Goal: Task Accomplishment & Management: Use online tool/utility

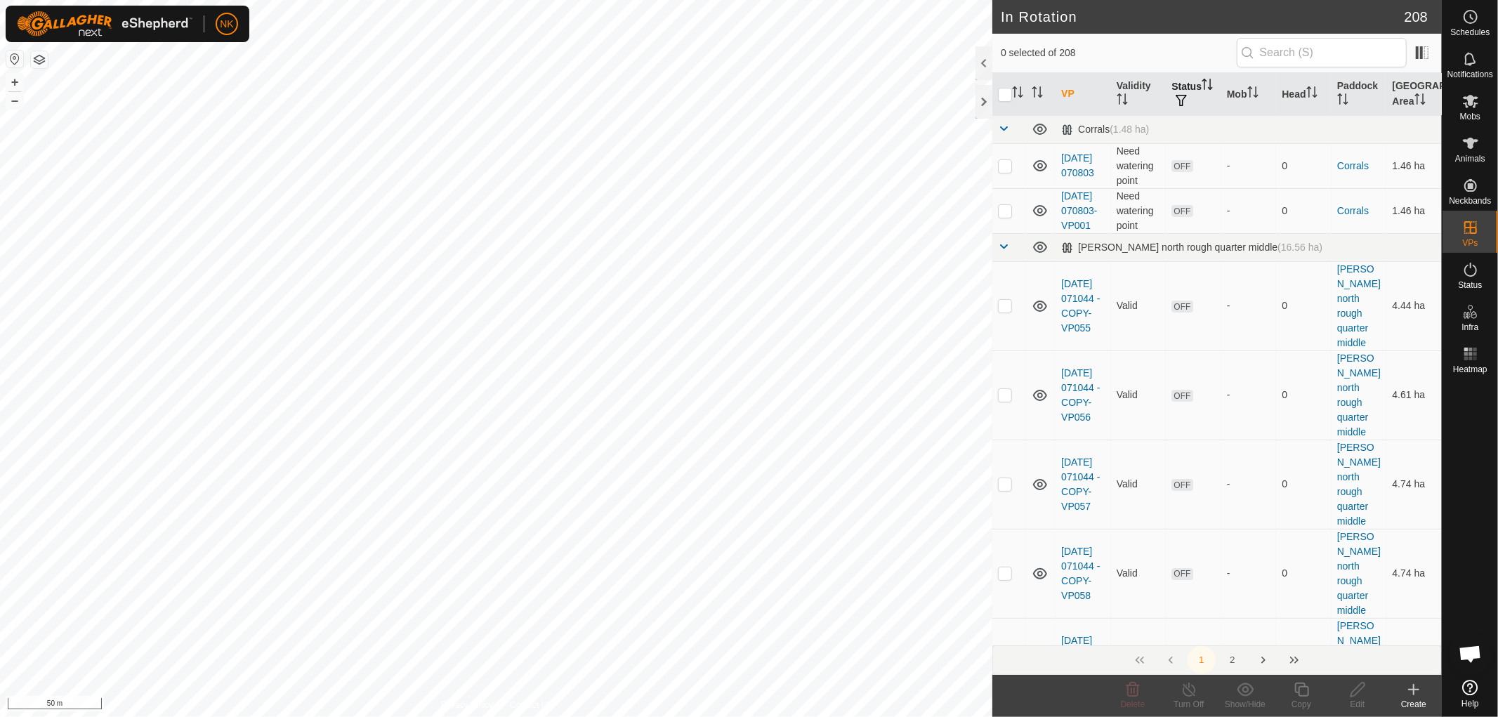
click at [1187, 84] on th "Status" at bounding box center [1193, 94] width 55 height 43
click at [1184, 103] on span "button" at bounding box center [1180, 100] width 11 height 11
click at [1196, 171] on input "ON" at bounding box center [1194, 175] width 14 height 14
checkbox input "true"
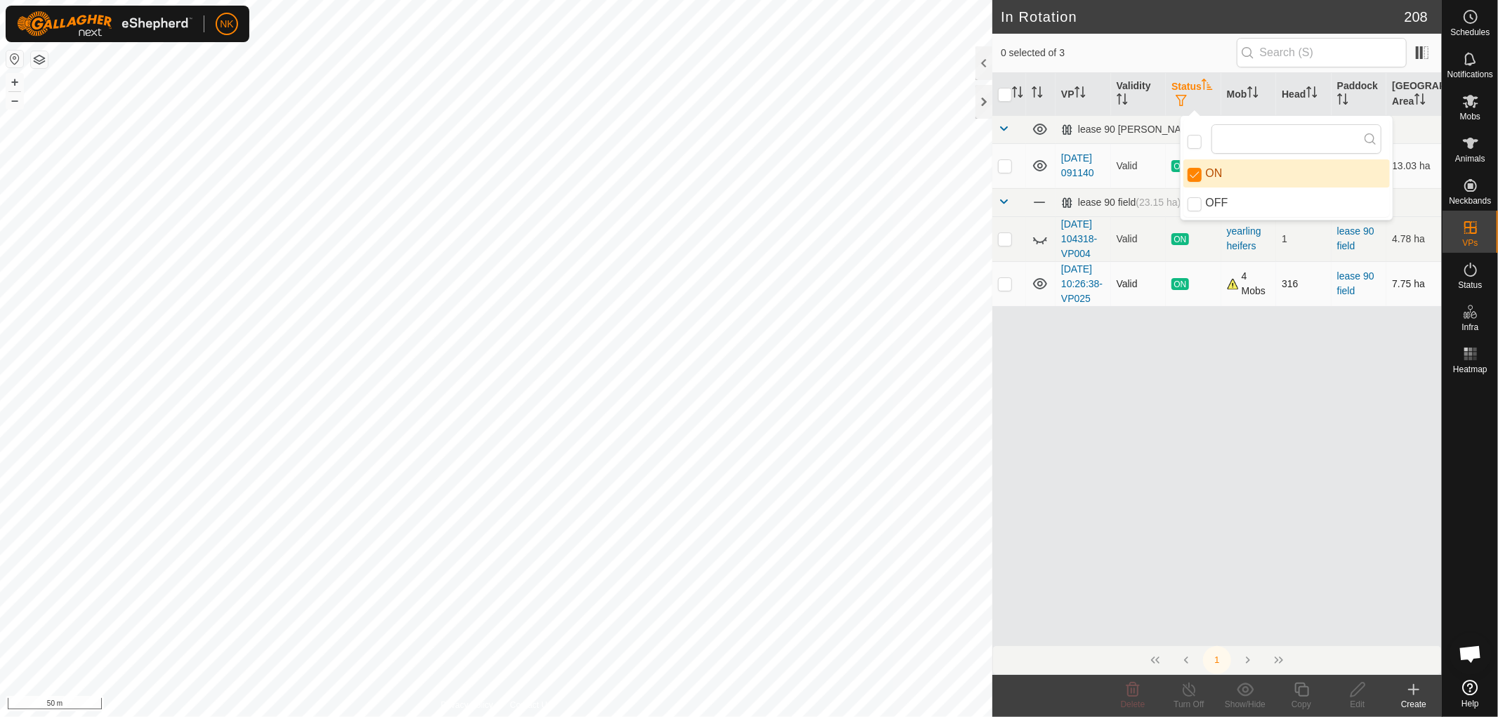
click at [1000, 289] on p-checkbox at bounding box center [1005, 283] width 14 height 11
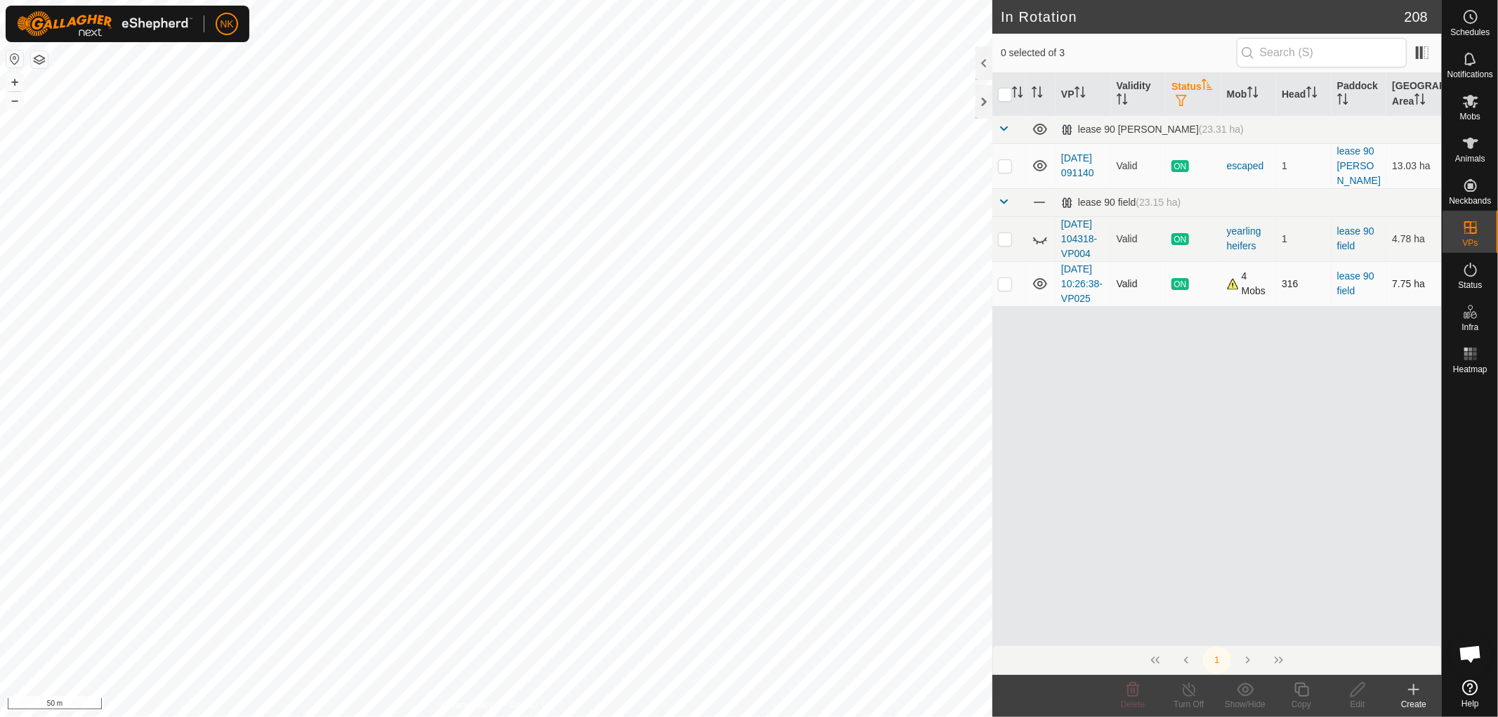
checkbox input "true"
click at [1302, 699] on div "Copy" at bounding box center [1301, 704] width 56 height 13
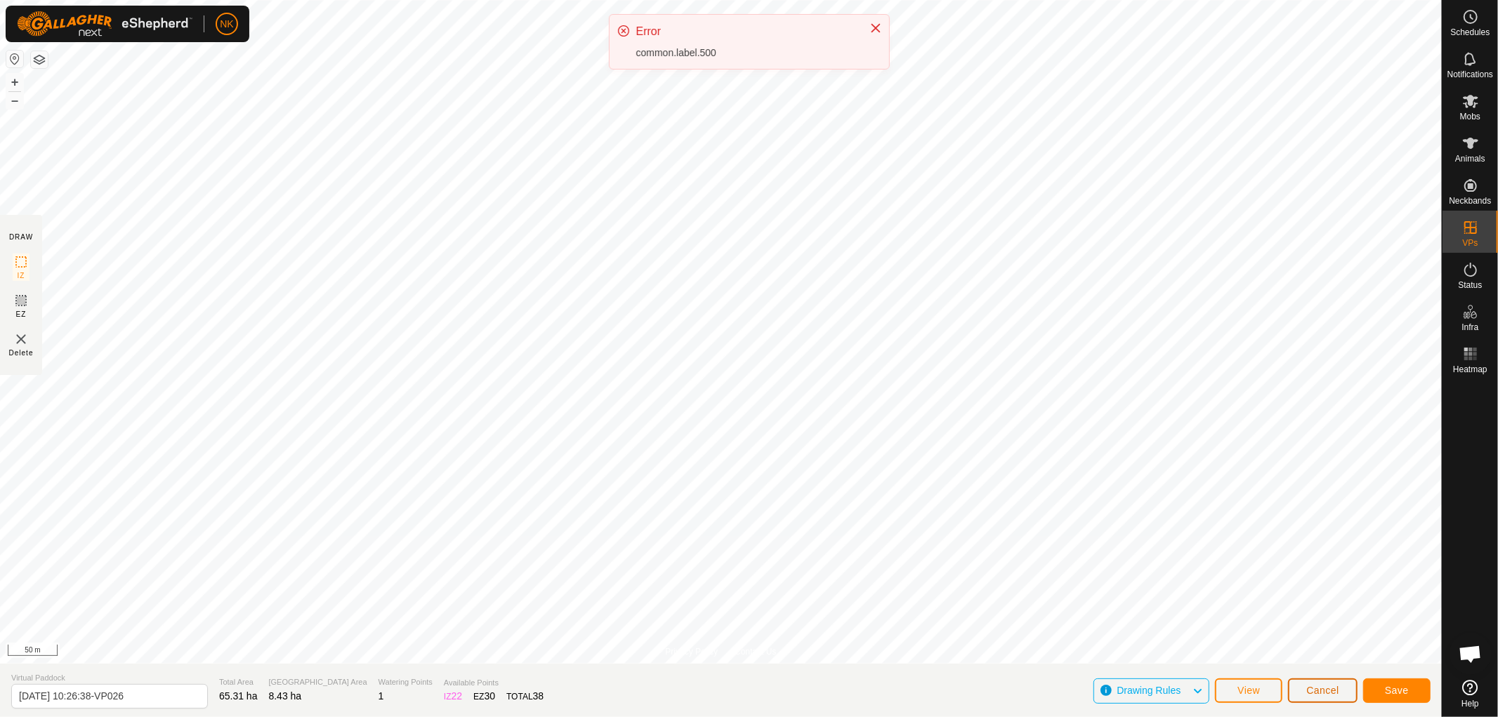
click at [1320, 685] on span "Cancel" at bounding box center [1322, 690] width 33 height 11
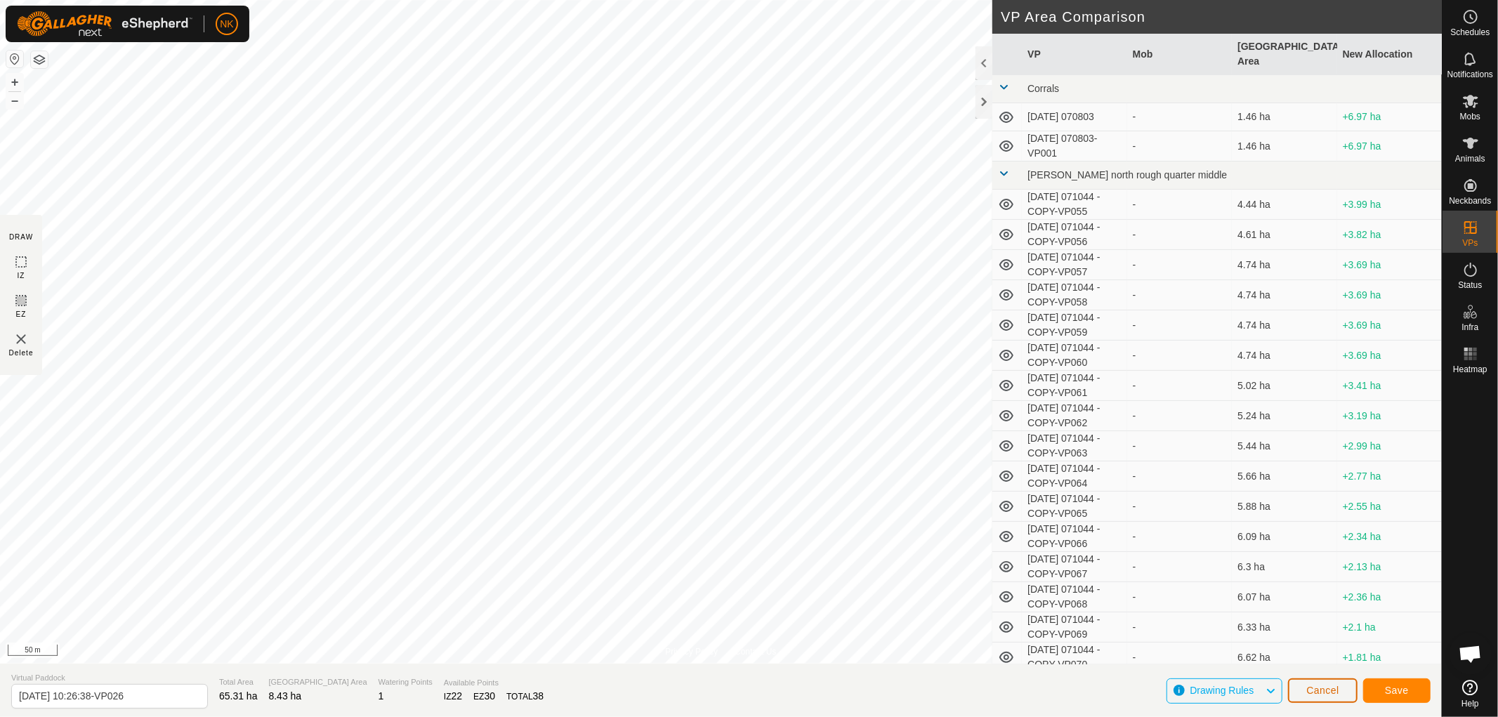
click at [1321, 689] on span "Cancel" at bounding box center [1322, 690] width 33 height 11
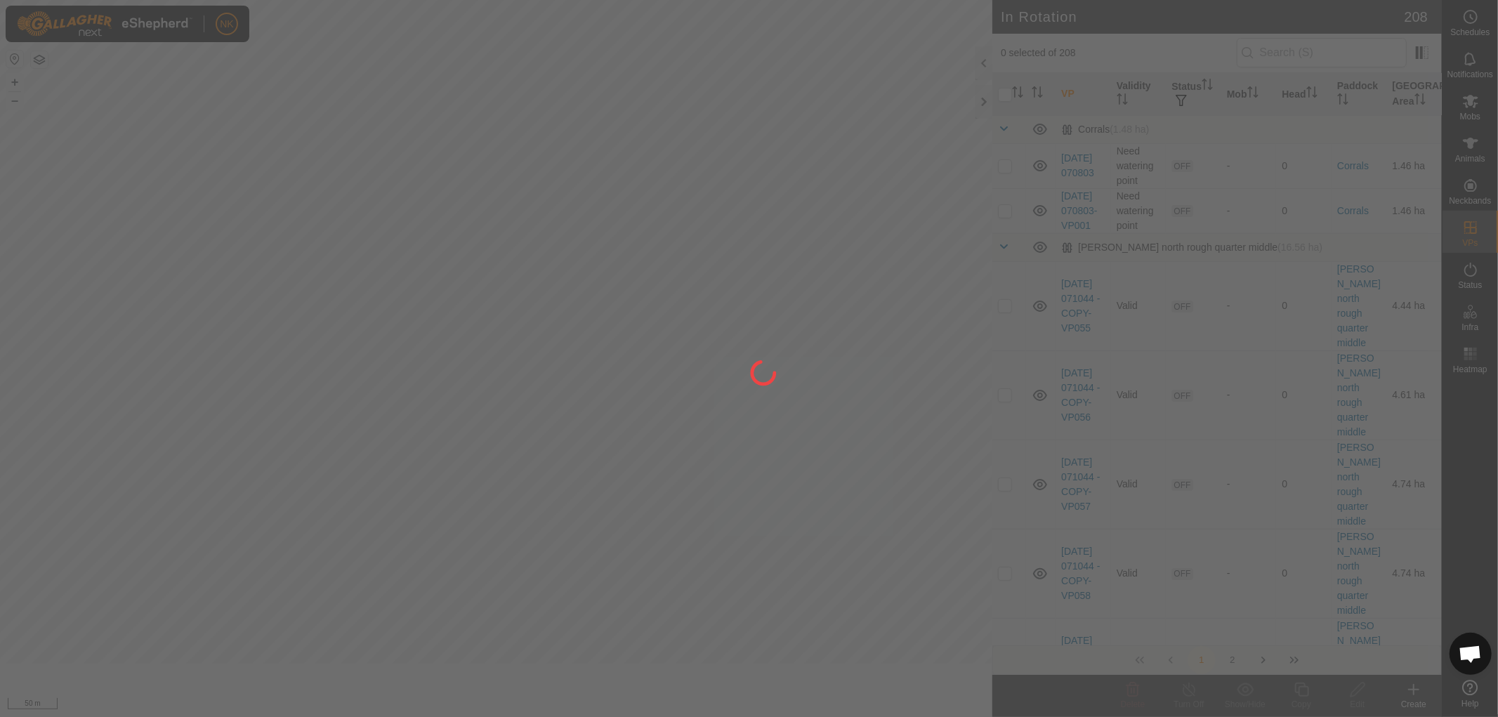
click at [1330, 689] on div at bounding box center [749, 358] width 1498 height 717
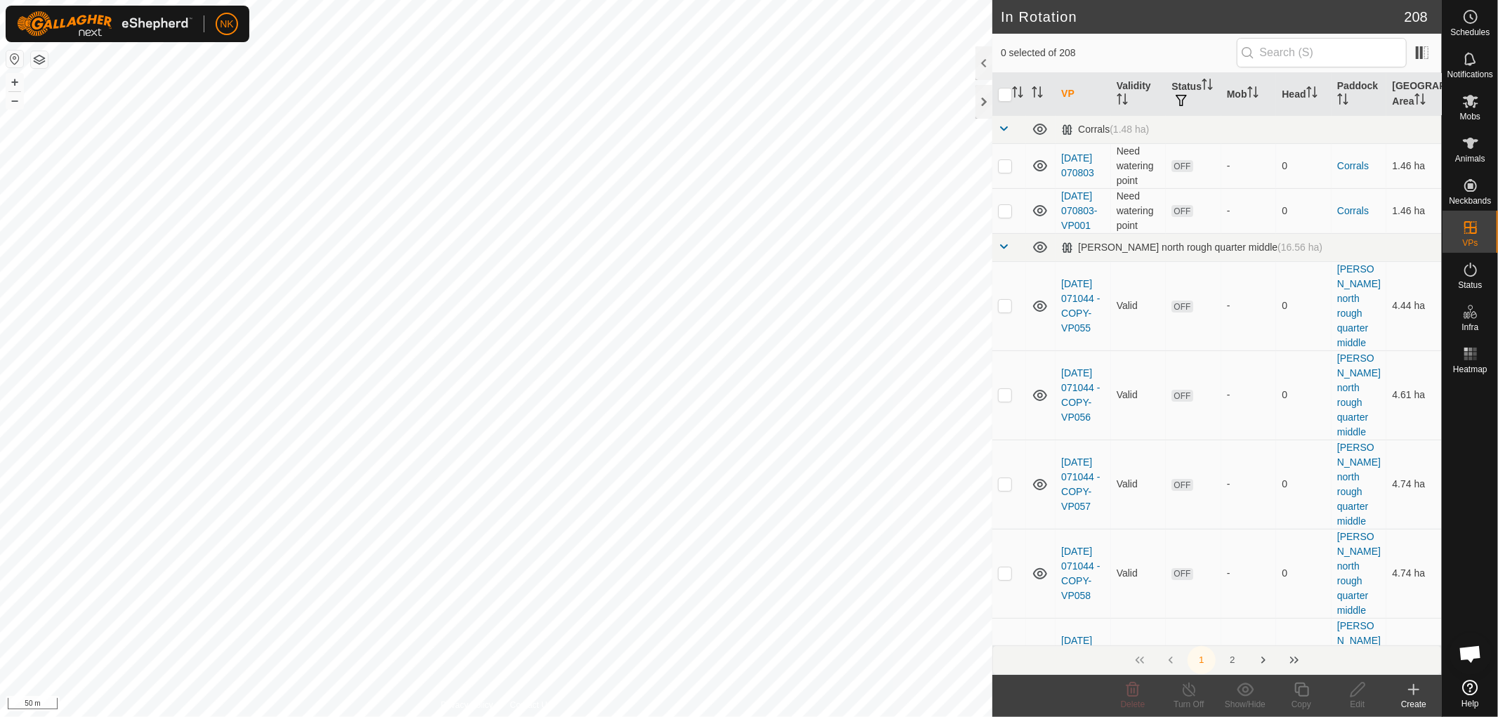
click at [1420, 696] on icon at bounding box center [1413, 689] width 17 height 17
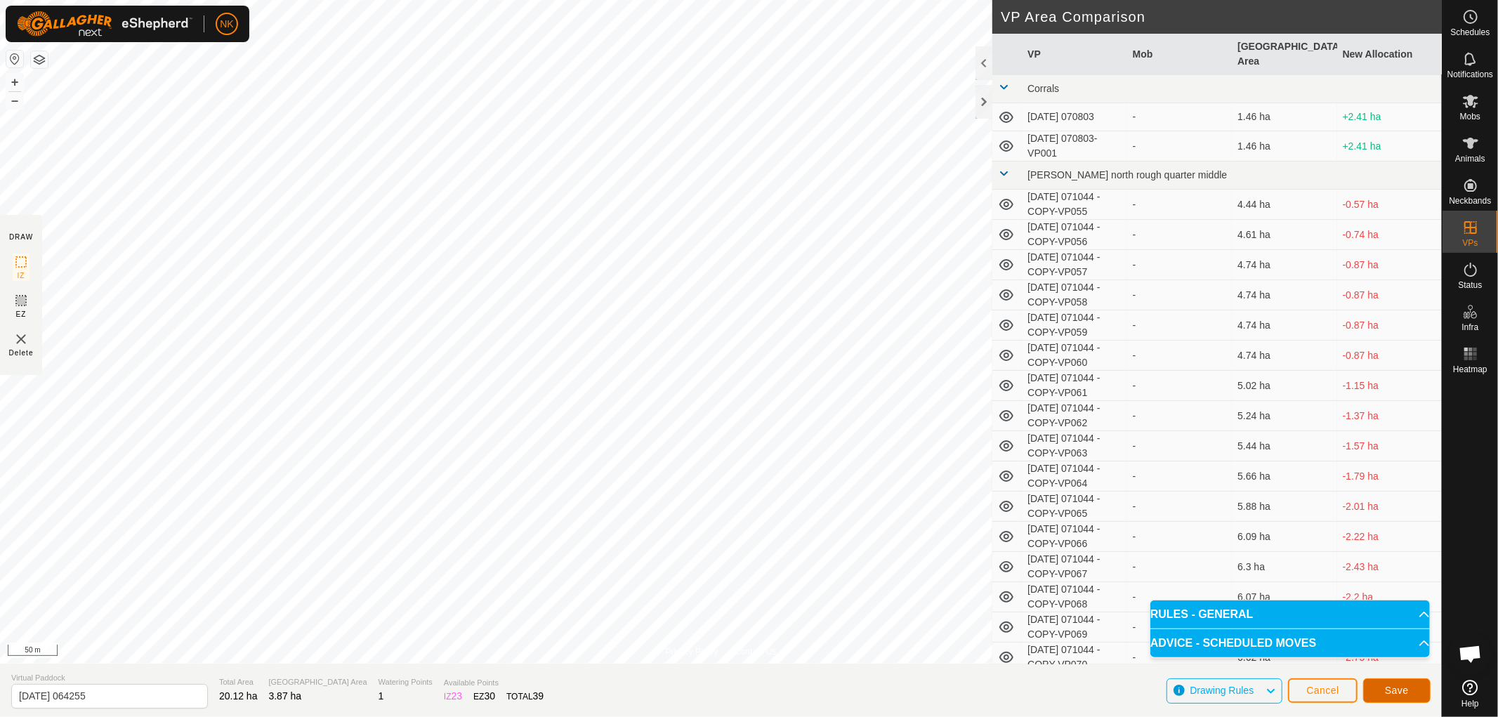
click at [1378, 687] on button "Save" at bounding box center [1396, 690] width 67 height 25
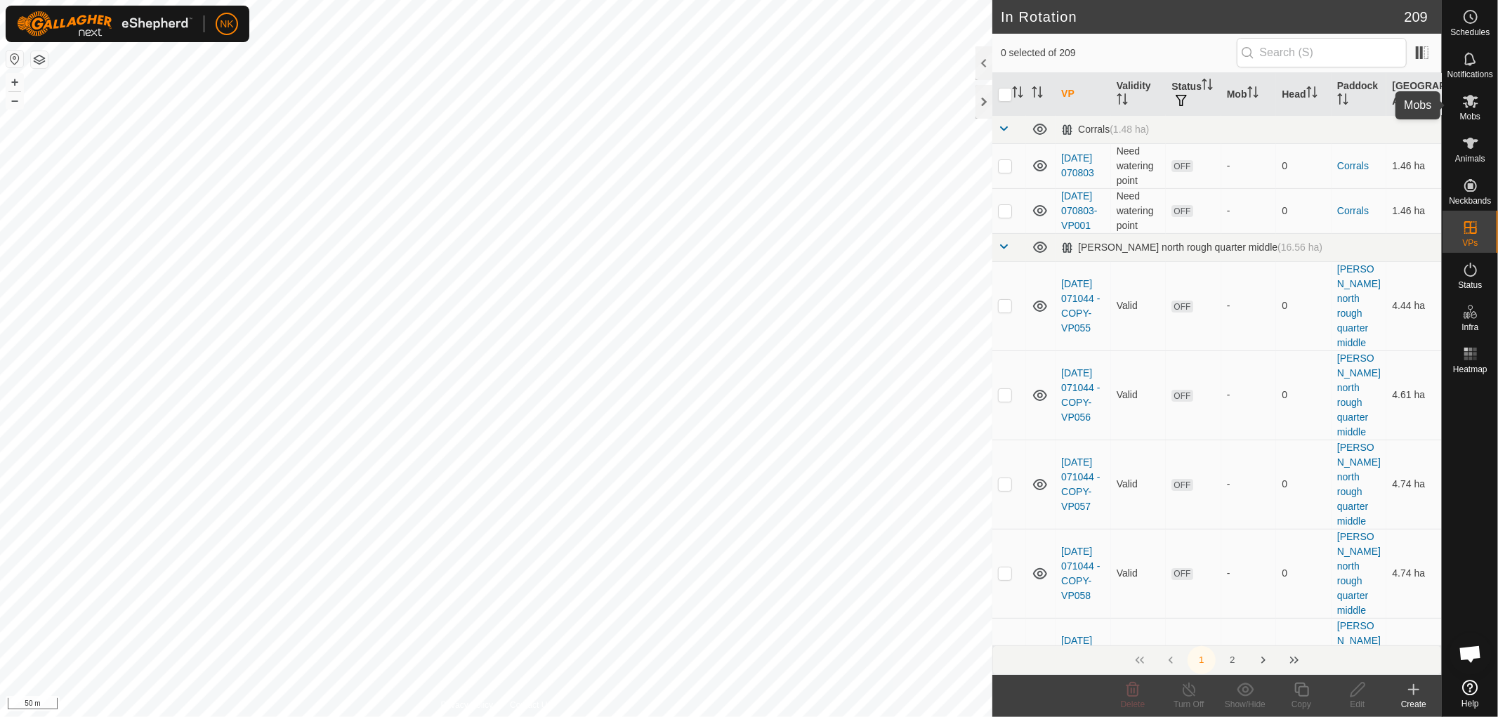
click at [1473, 112] on span "Mobs" at bounding box center [1470, 116] width 20 height 8
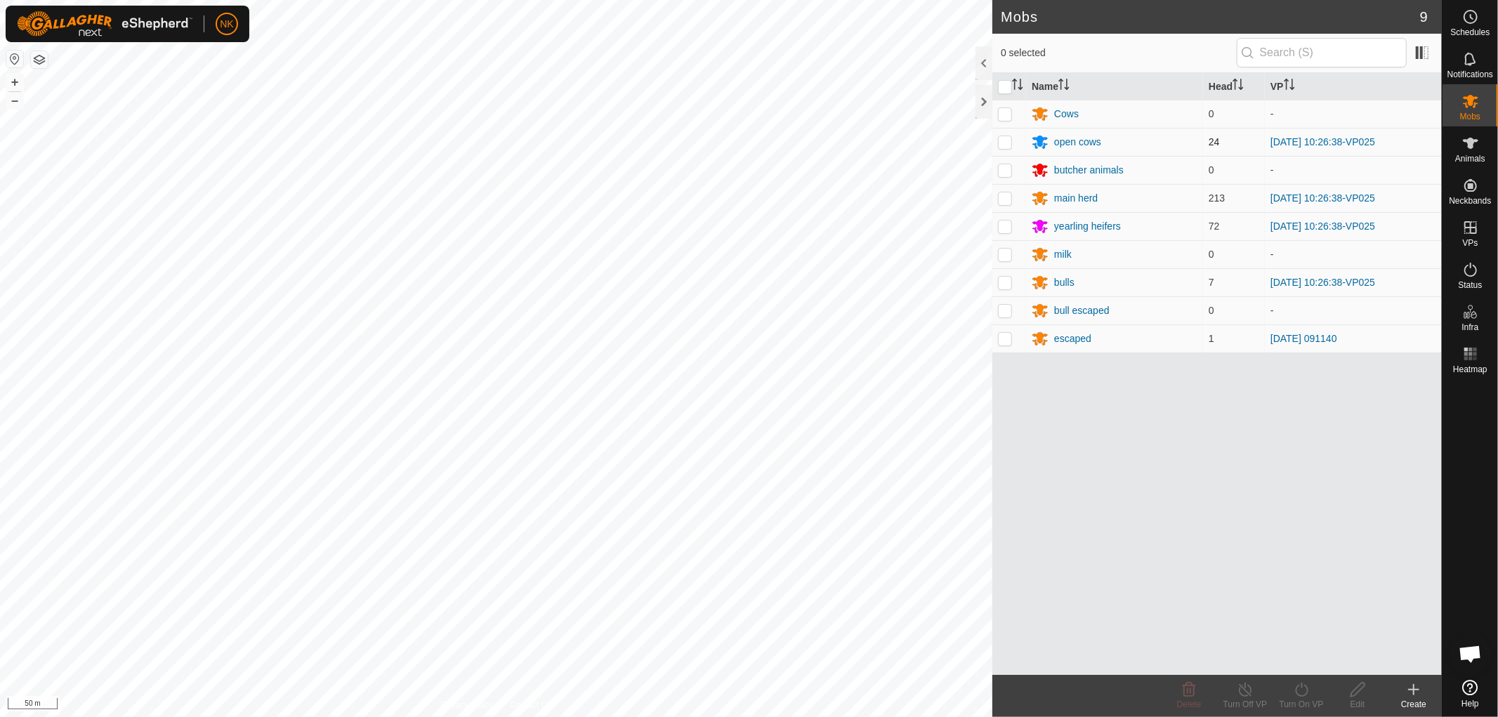
click at [1001, 143] on p-checkbox at bounding box center [1005, 141] width 14 height 11
checkbox input "true"
click at [1001, 201] on p-checkbox at bounding box center [1005, 197] width 14 height 11
checkbox input "true"
click at [1000, 286] on p-checkbox at bounding box center [1005, 282] width 14 height 11
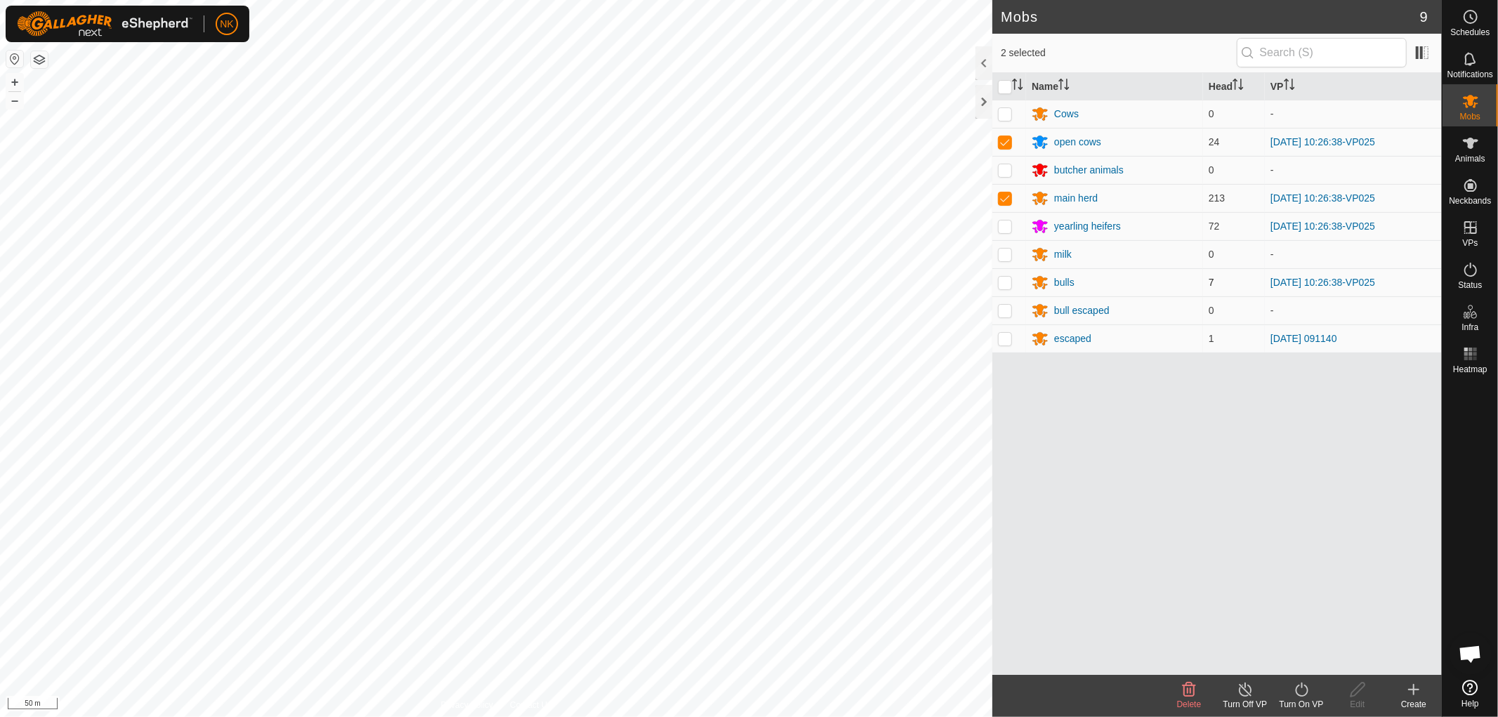
checkbox input "true"
click at [1002, 220] on p-checkbox at bounding box center [1005, 225] width 14 height 11
checkbox input "true"
click at [1299, 696] on icon at bounding box center [1301, 689] width 13 height 14
click at [1296, 660] on link "Now" at bounding box center [1343, 659] width 139 height 28
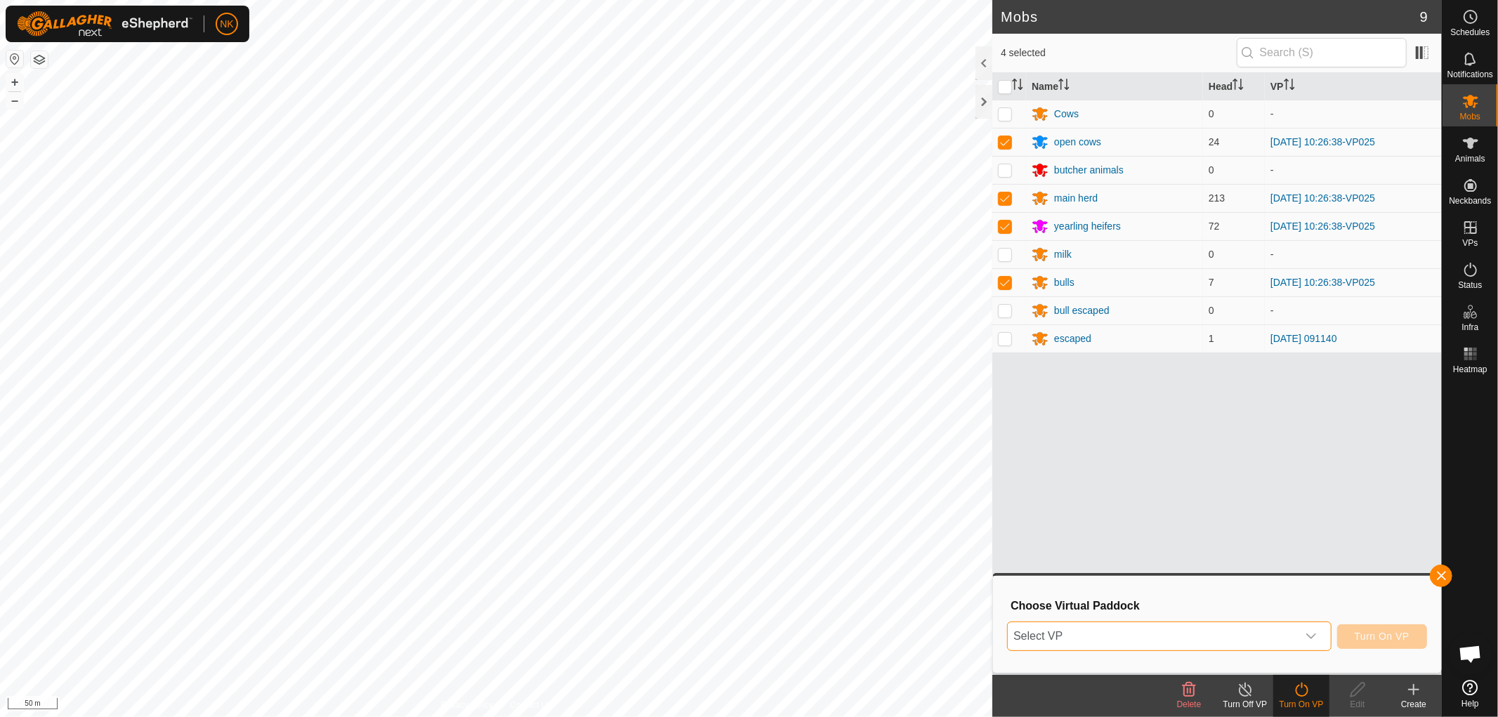
click at [1245, 646] on span "Select VP" at bounding box center [1152, 636] width 289 height 28
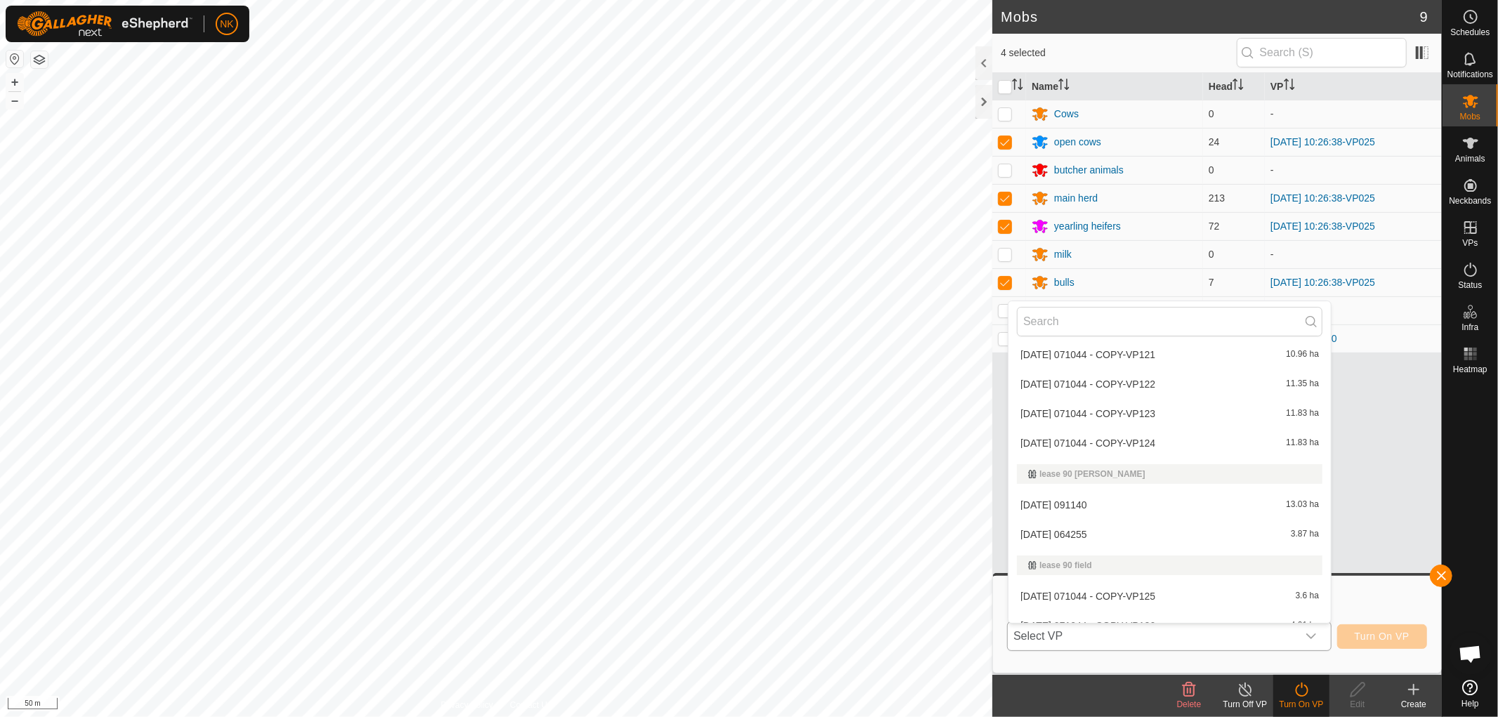
scroll to position [3806, 0]
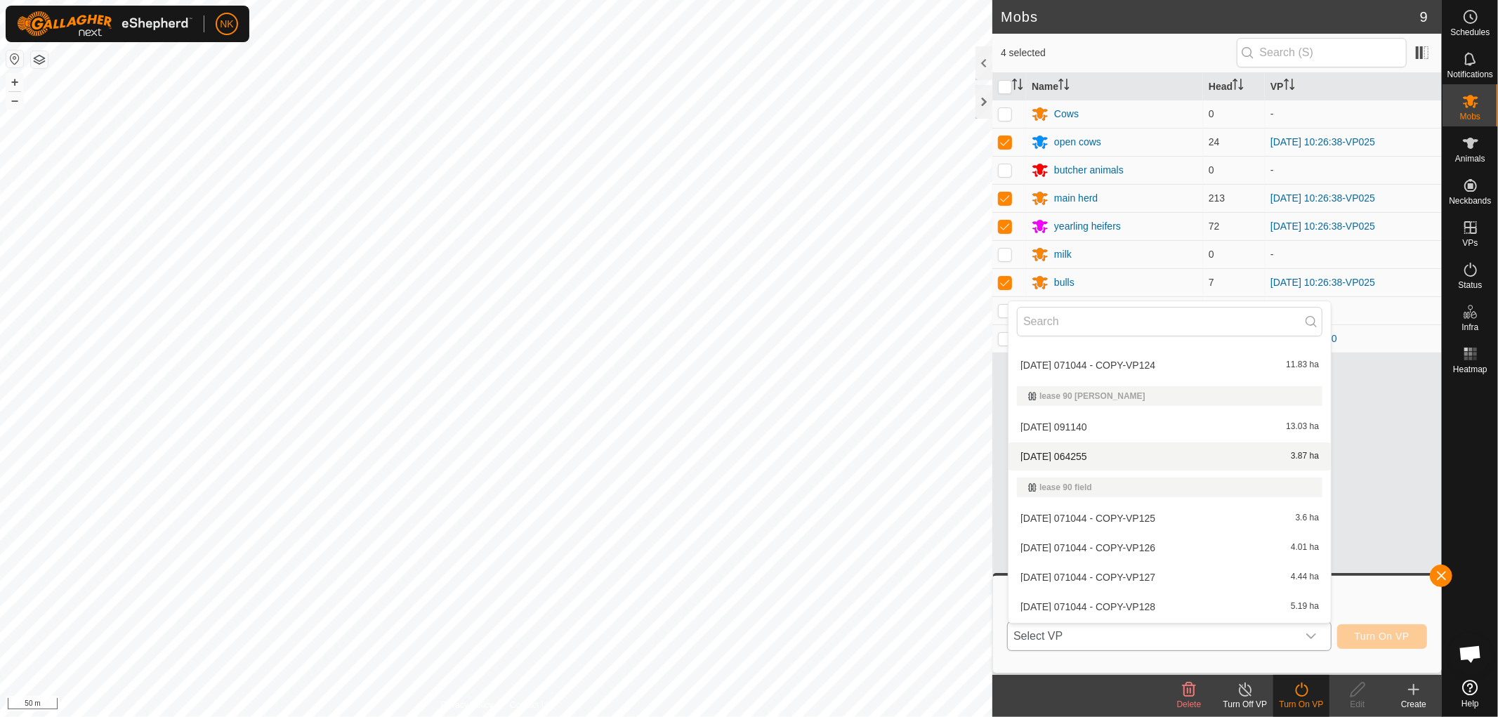
click at [1062, 444] on li "[DATE] 064255 3.87 ha" at bounding box center [1169, 456] width 322 height 28
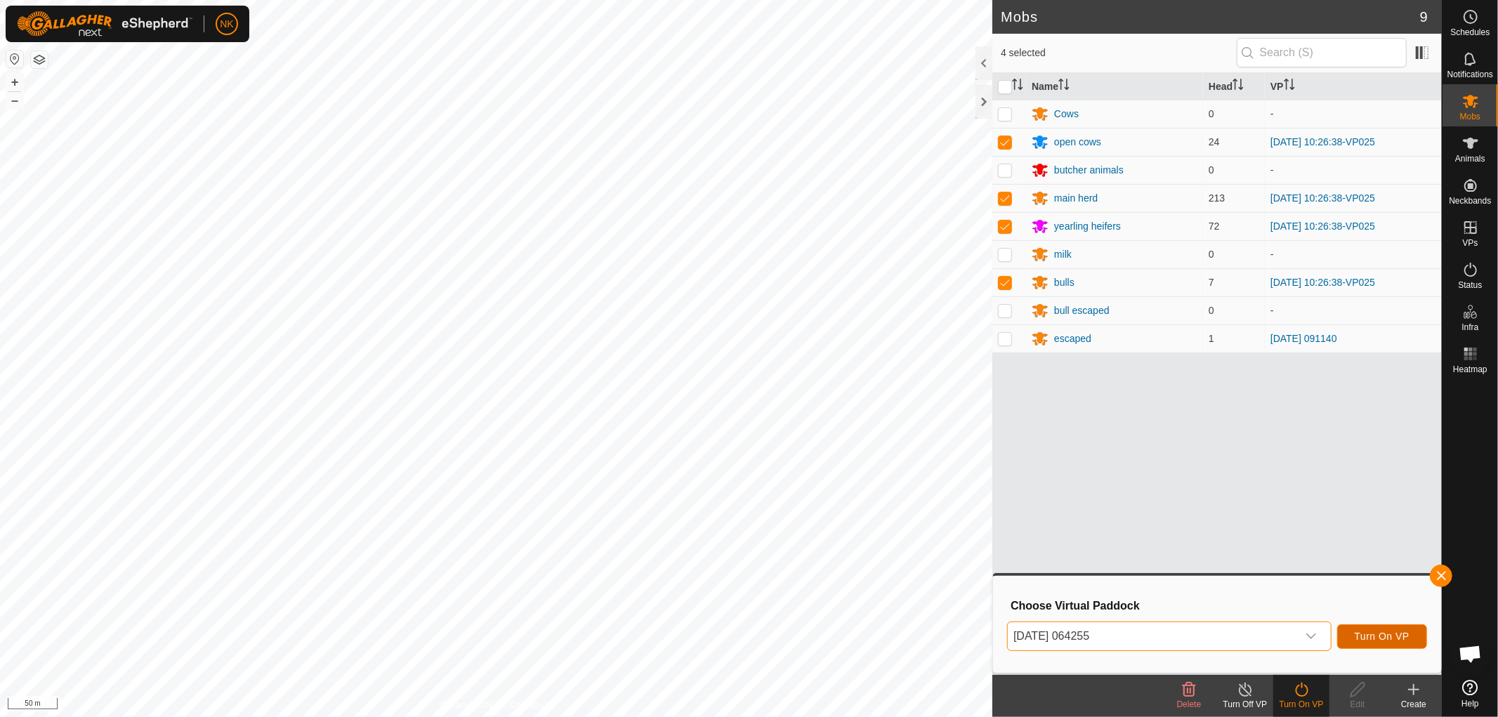
click at [1385, 633] on span "Turn On VP" at bounding box center [1381, 636] width 55 height 11
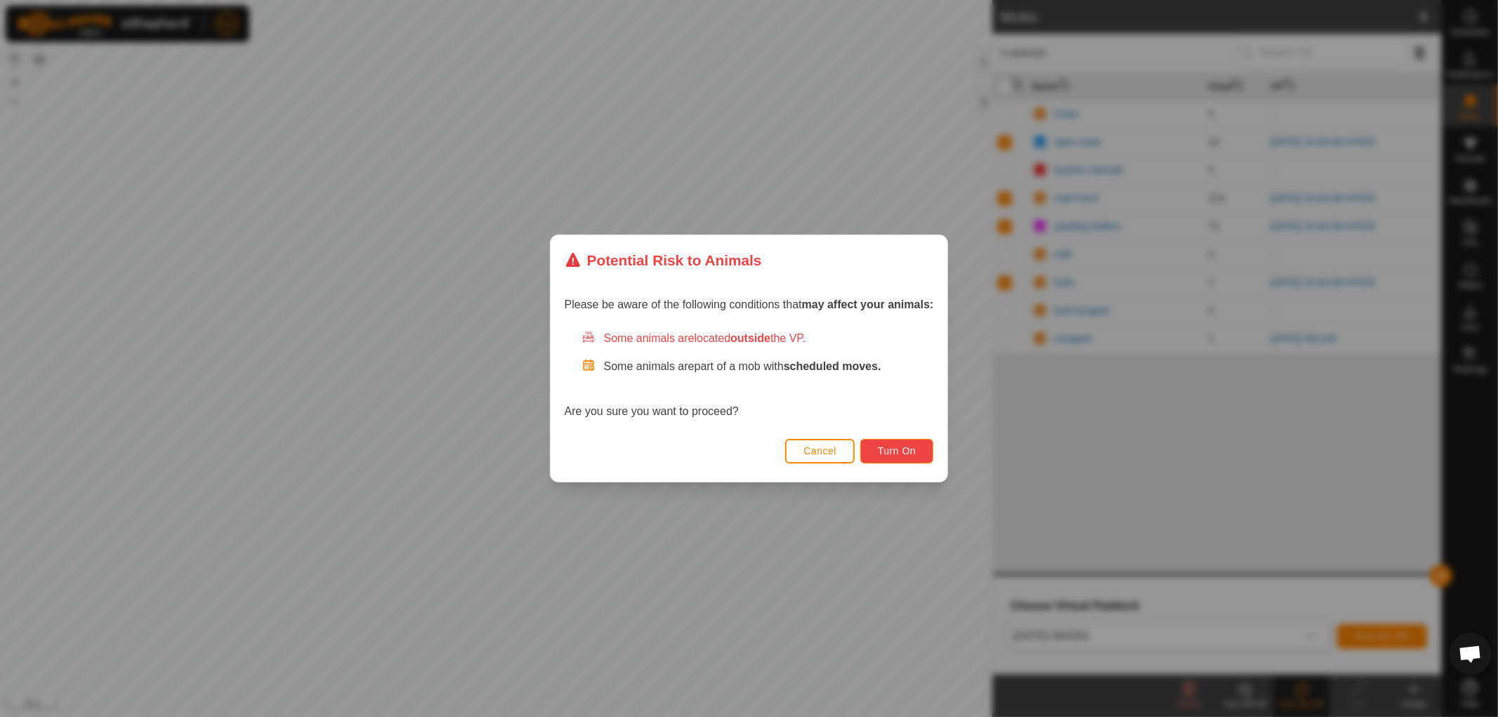
click at [918, 451] on button "Turn On" at bounding box center [896, 451] width 73 height 25
